Goal: Transaction & Acquisition: Purchase product/service

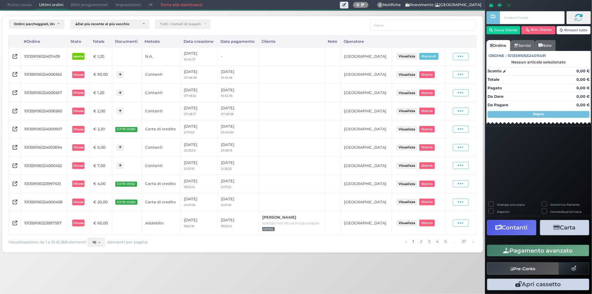
click at [27, 5] on span "Punto cassa" at bounding box center [20, 4] width 32 height 9
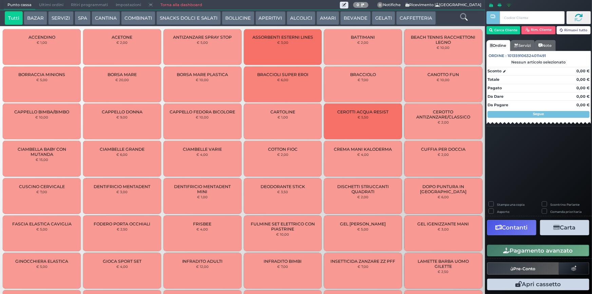
click at [422, 18] on button "CAFFETTERIA" at bounding box center [415, 18] width 39 height 14
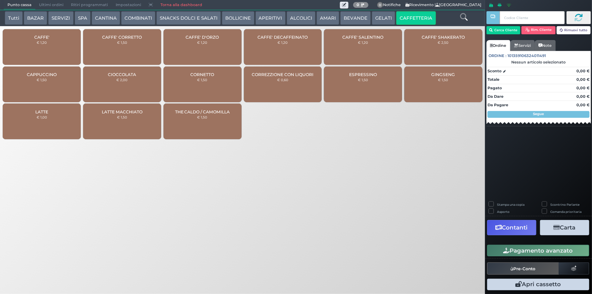
click at [54, 47] on div "CAFFE' € 1,20" at bounding box center [42, 47] width 78 height 36
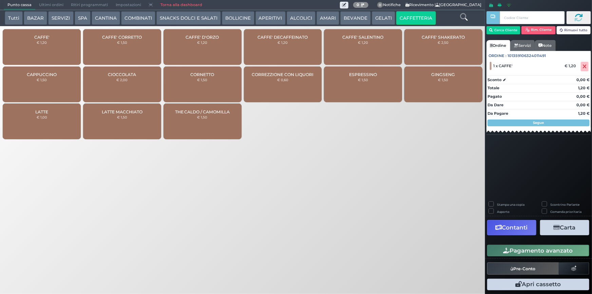
click at [535, 254] on button "Pagamento avanzato" at bounding box center [538, 250] width 102 height 12
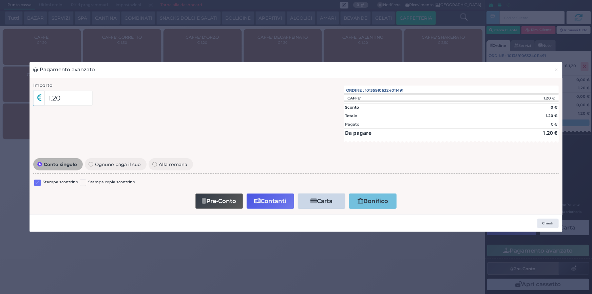
click at [38, 181] on label at bounding box center [37, 182] width 6 height 6
click at [0, 0] on input "checkbox" at bounding box center [0, 0] width 0 height 0
click at [271, 203] on button "Contanti" at bounding box center [269, 200] width 47 height 15
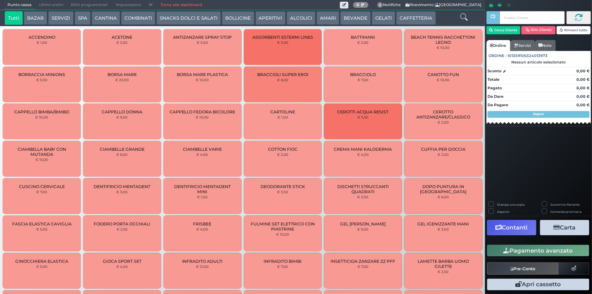
click at [45, 1] on span "Ultimi ordini" at bounding box center [51, 4] width 32 height 9
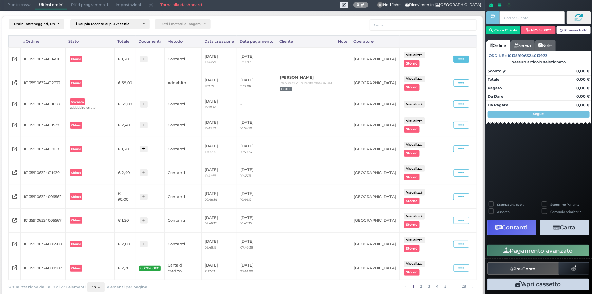
click at [459, 59] on icon at bounding box center [461, 59] width 6 height 6
click at [443, 76] on span "Ristampa Pre-Conto" at bounding box center [447, 79] width 28 height 12
